Goal: Find specific page/section: Find specific page/section

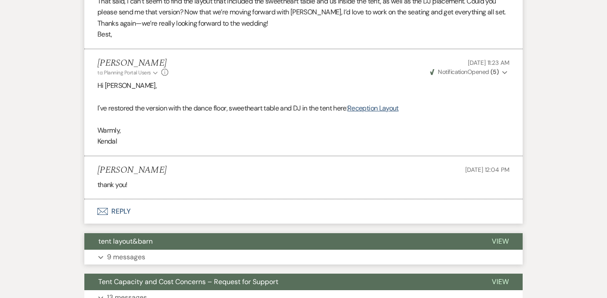
click at [129, 259] on p "9 messages" at bounding box center [126, 256] width 38 height 11
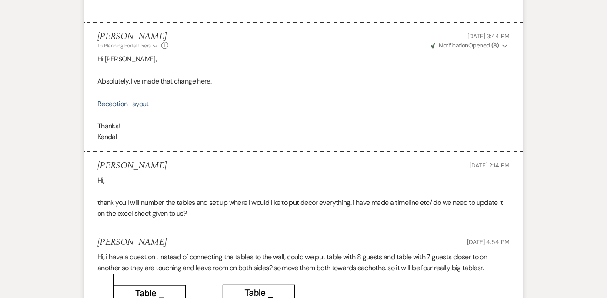
scroll to position [3964, 0]
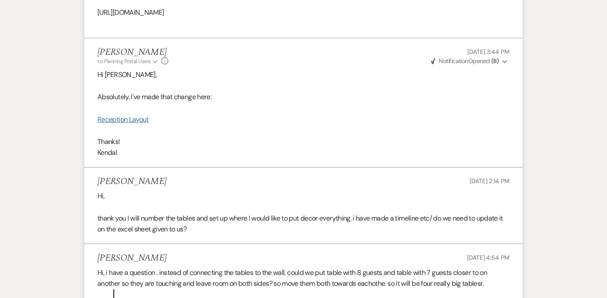
click at [142, 124] on link "Reception Layout" at bounding box center [122, 119] width 51 height 9
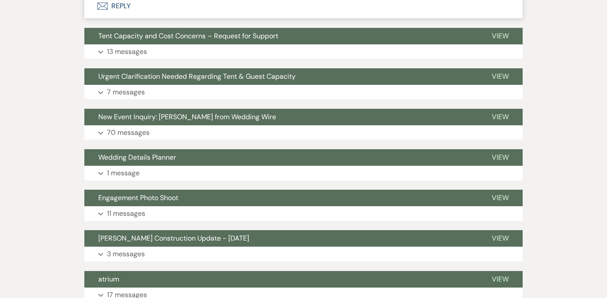
scroll to position [4627, 0]
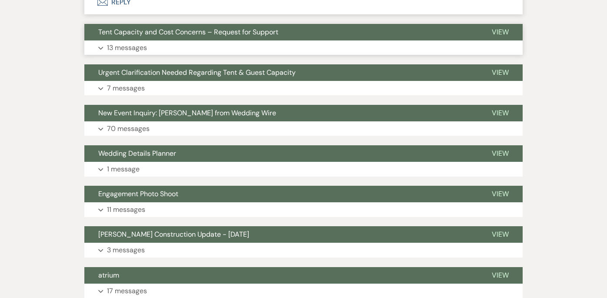
click at [138, 54] on p "13 messages" at bounding box center [127, 47] width 40 height 11
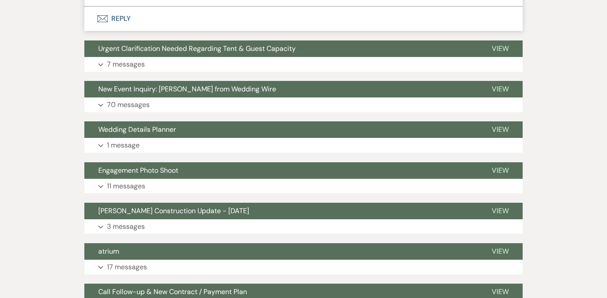
scroll to position [8612, 0]
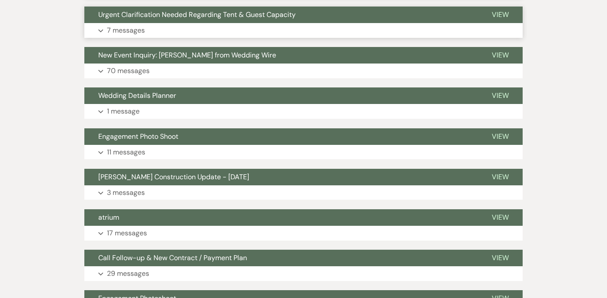
click at [132, 36] on p "7 messages" at bounding box center [126, 30] width 38 height 11
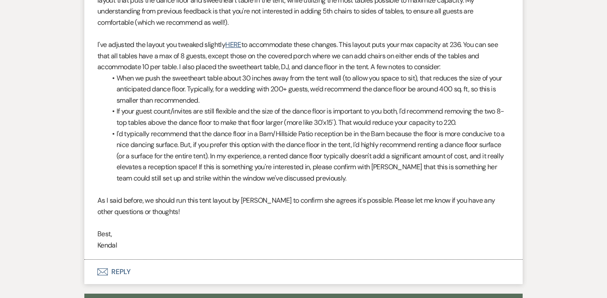
scroll to position [11649, 0]
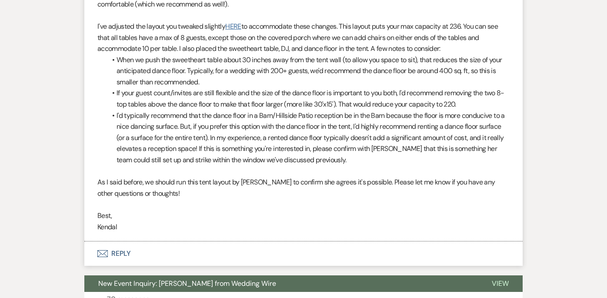
click at [234, 31] on link "HERE" at bounding box center [233, 26] width 16 height 9
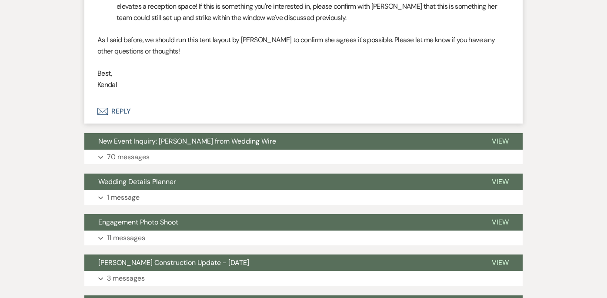
scroll to position [11819, 0]
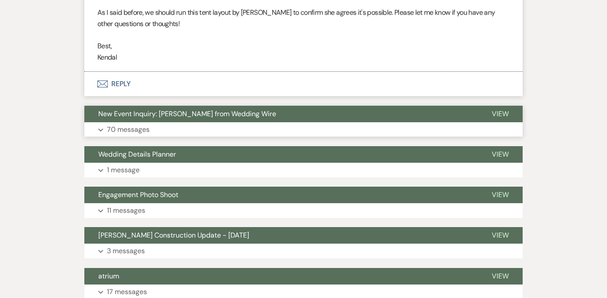
click at [134, 135] on p "70 messages" at bounding box center [128, 129] width 43 height 11
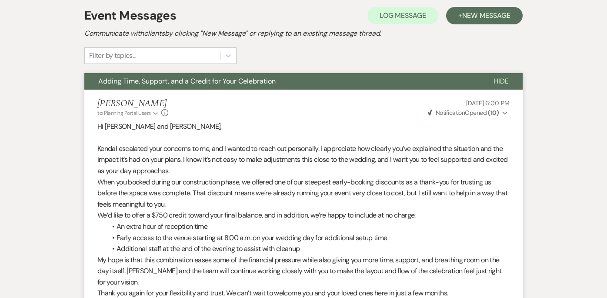
scroll to position [0, 0]
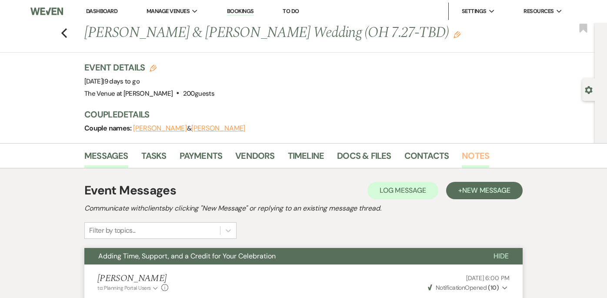
click at [481, 158] on link "Notes" at bounding box center [475, 158] width 27 height 19
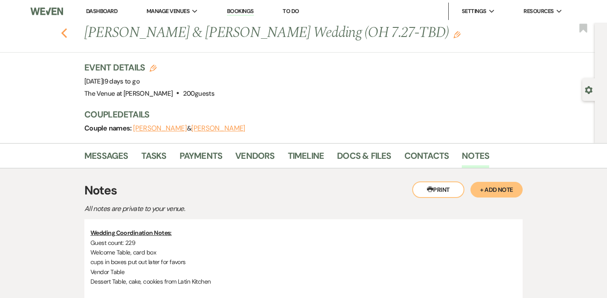
click at [65, 34] on icon "Previous" at bounding box center [64, 33] width 7 height 10
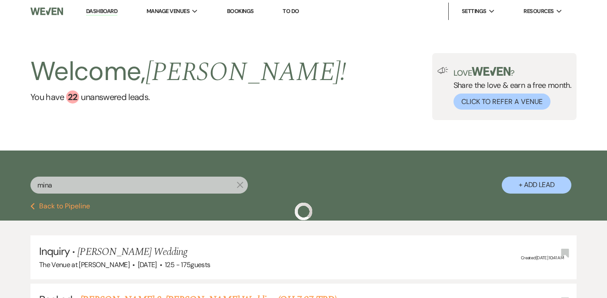
scroll to position [51, 0]
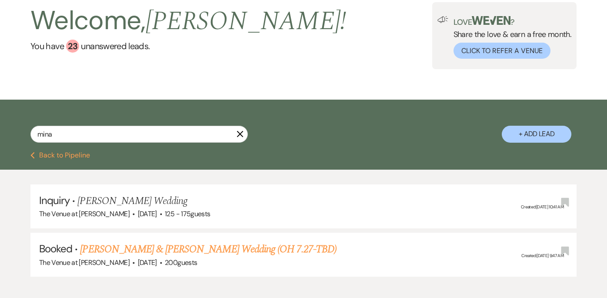
click at [240, 131] on icon "X" at bounding box center [240, 133] width 7 height 7
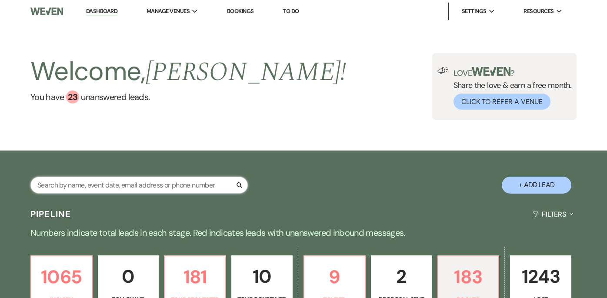
click at [126, 188] on input "text" at bounding box center [138, 185] width 217 height 17
click at [153, 184] on input "text" at bounding box center [138, 185] width 217 height 17
click at [174, 160] on div "Search + Add Lead" at bounding box center [303, 178] width 607 height 46
click at [172, 190] on input "text" at bounding box center [138, 185] width 217 height 17
